Goal: Task Accomplishment & Management: Complete application form

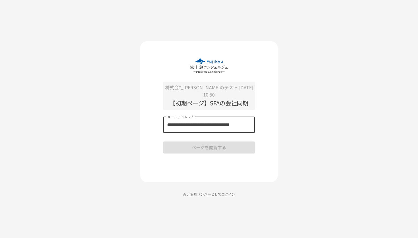
scroll to position [0, 1]
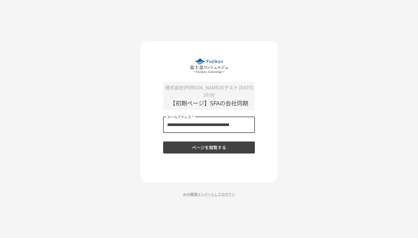
type input "**********"
click at [198, 142] on button "ページを閲覧する" at bounding box center [209, 148] width 92 height 12
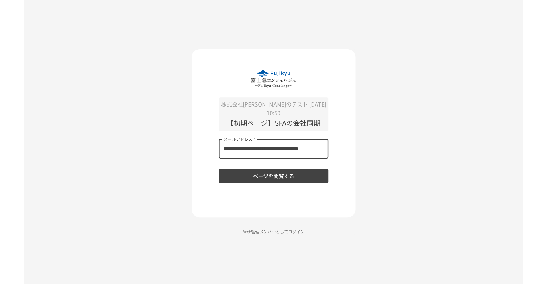
scroll to position [0, 0]
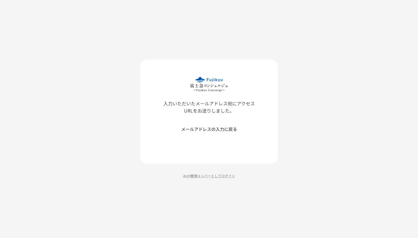
click at [126, 141] on div "入力いただいたメールアドレス宛にアクセスURLをお送りしました。 メールアドレスの入力に戻る Arch管理メンバーとしてログイン" at bounding box center [209, 119] width 418 height 238
click at [104, 100] on div "入力いただいたメールアドレス宛にアクセスURLをお送りしました。 メールアドレスの入力に戻る Arch管理メンバーとしてログイン" at bounding box center [209, 119] width 418 height 238
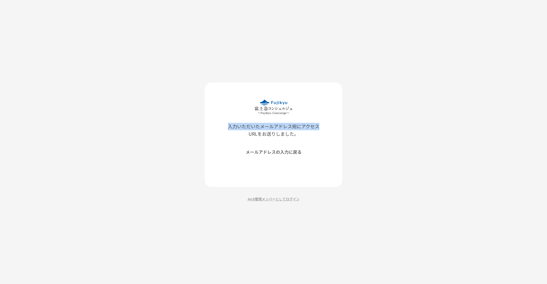
click at [126, 127] on div "入力いただいたメールアドレス宛にアクセスURLをお送りしました。 メールアドレスの入力に戻る Arch管理メンバーとしてログイン" at bounding box center [273, 142] width 547 height 284
click at [125, 129] on div "入力いただいたメールアドレス宛にアクセスURLをお送りしました。 メールアドレスの入力に戻る Arch管理メンバーとしてログイン" at bounding box center [273, 142] width 547 height 284
click at [110, 124] on div "入力いただいたメールアドレス宛にアクセスURLをお送りしました。 メールアドレスの入力に戻る Arch管理メンバーとしてログイン" at bounding box center [273, 142] width 547 height 284
click at [115, 123] on div "入力いただいたメールアドレス宛にアクセスURLをお送りしました。 メールアドレスの入力に戻る Arch管理メンバーとしてログイン" at bounding box center [273, 142] width 547 height 284
